Goal: Check status: Check status

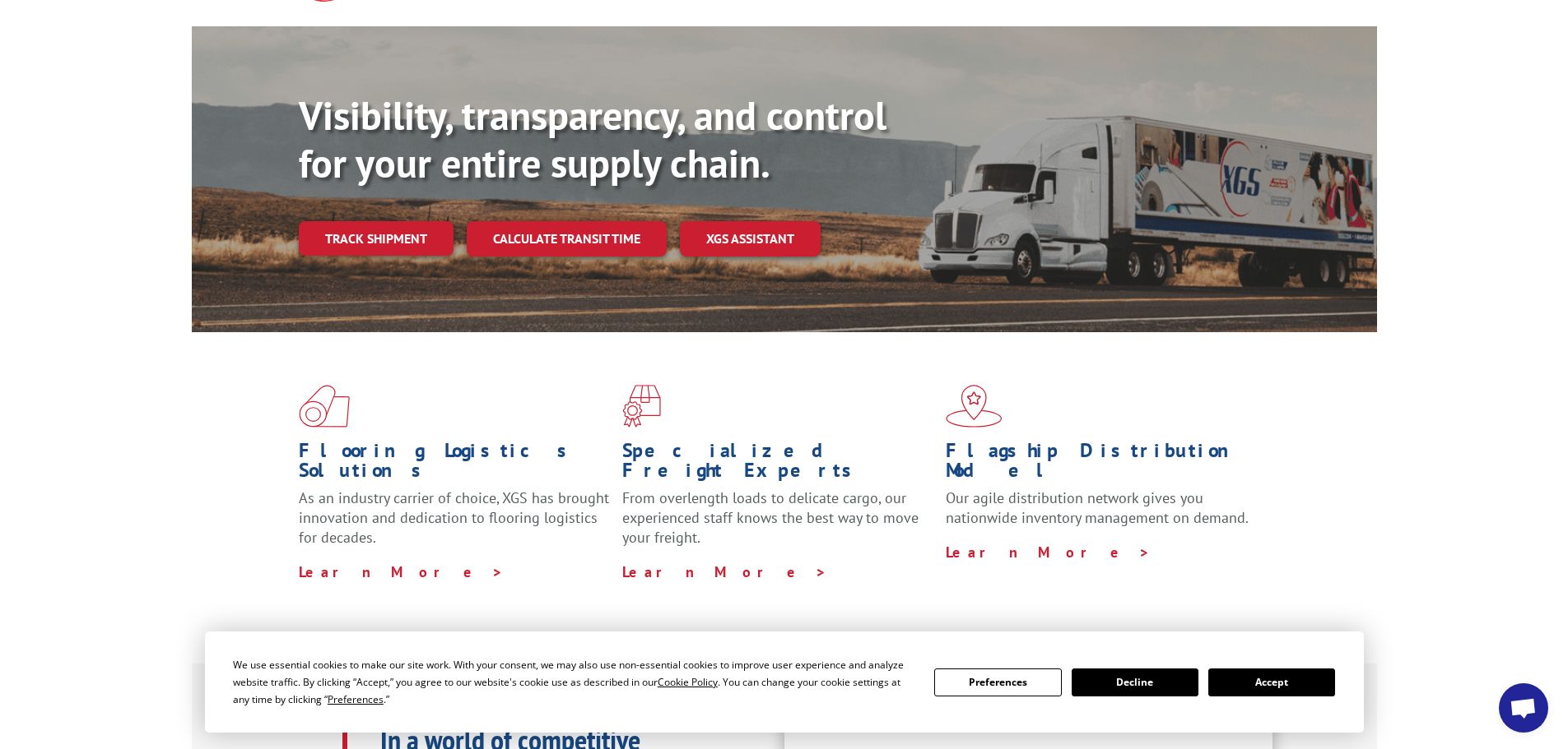
scroll to position [82, 0]
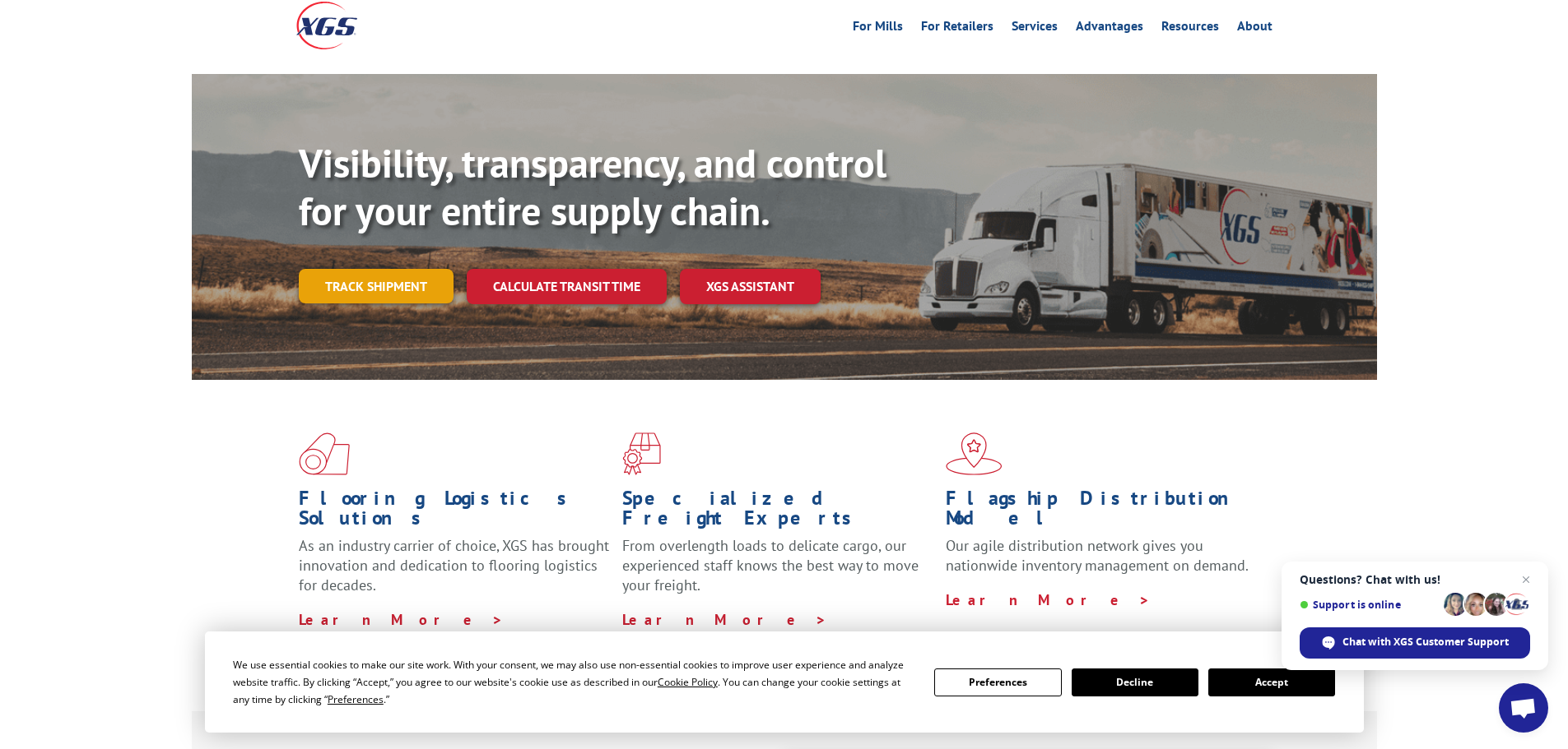
click at [416, 269] on div "Visibility, transparency, and control for your entire supply chain. Track shipm…" at bounding box center [837, 254] width 1078 height 229
click at [412, 269] on link "Track shipment" at bounding box center [376, 286] width 154 height 35
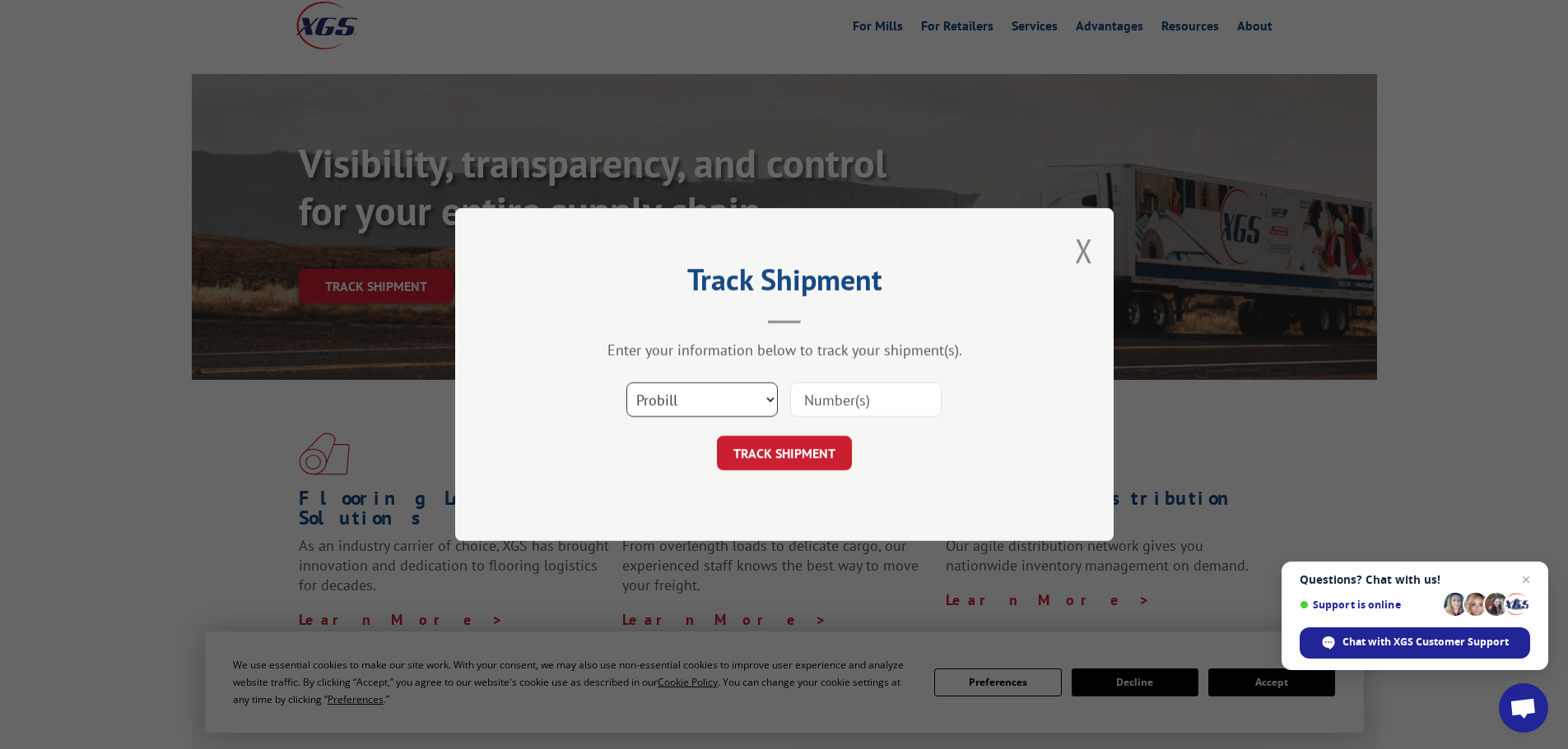
click at [743, 396] on select "Select category... Probill BOL PO" at bounding box center [702, 399] width 151 height 35
select select "po"
click at [627, 382] on select "Select category... Probill BOL PO" at bounding box center [702, 399] width 151 height 35
click at [879, 399] on input at bounding box center [866, 399] width 151 height 35
paste input "33523030"
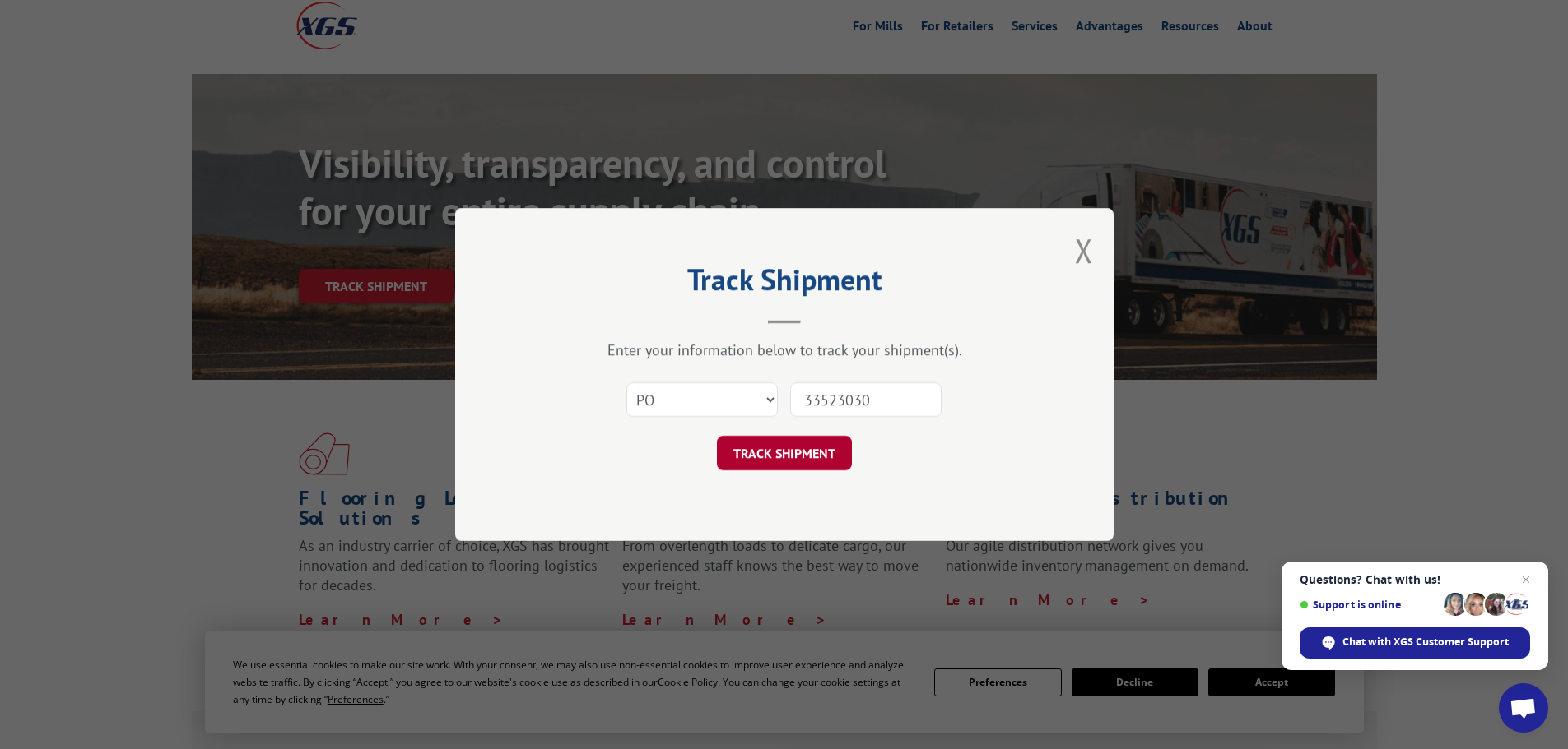
type input "33523030"
click at [820, 450] on button "TRACK SHIPMENT" at bounding box center [784, 453] width 135 height 35
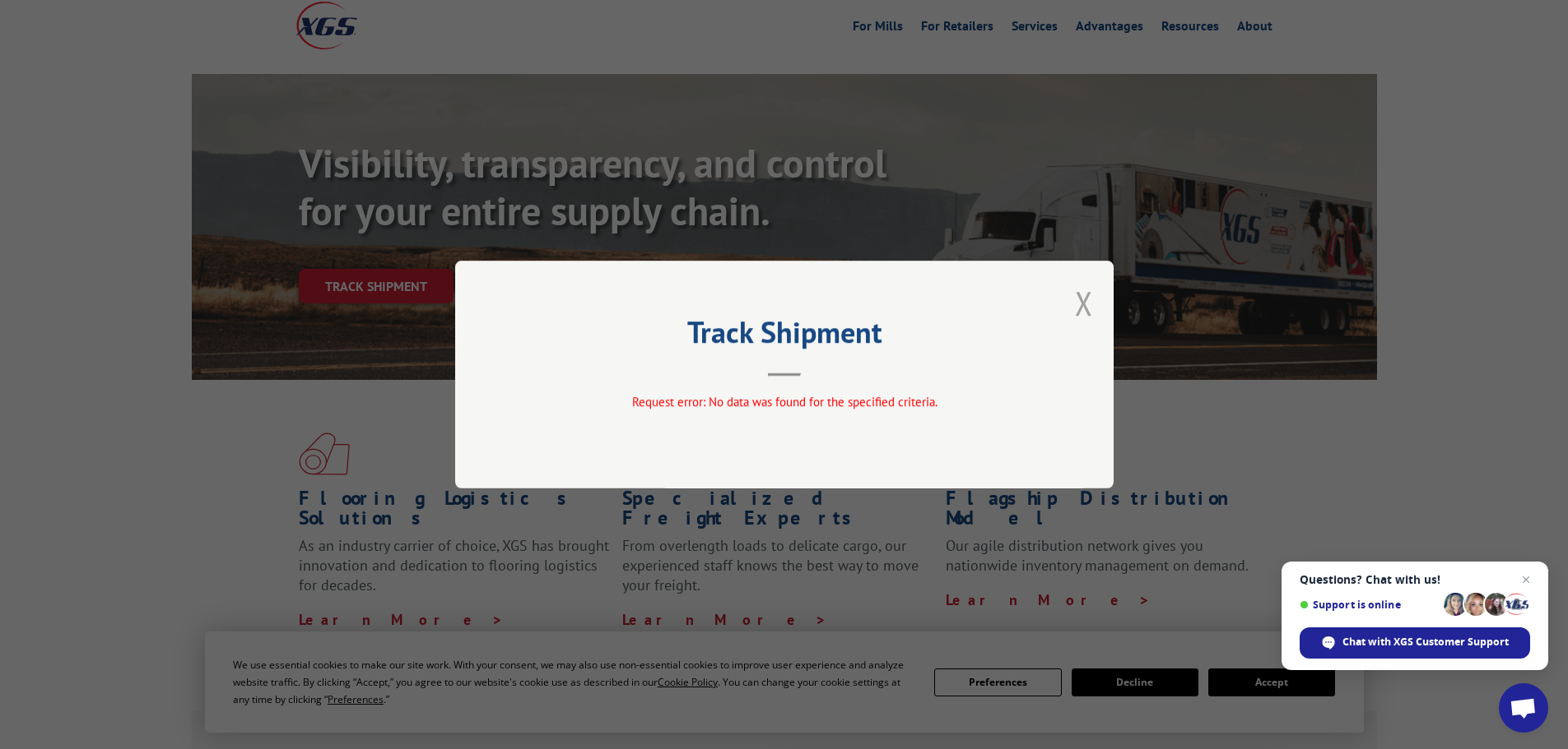
click at [1082, 300] on button "Close modal" at bounding box center [1083, 303] width 18 height 44
